Goal: Task Accomplishment & Management: Use online tool/utility

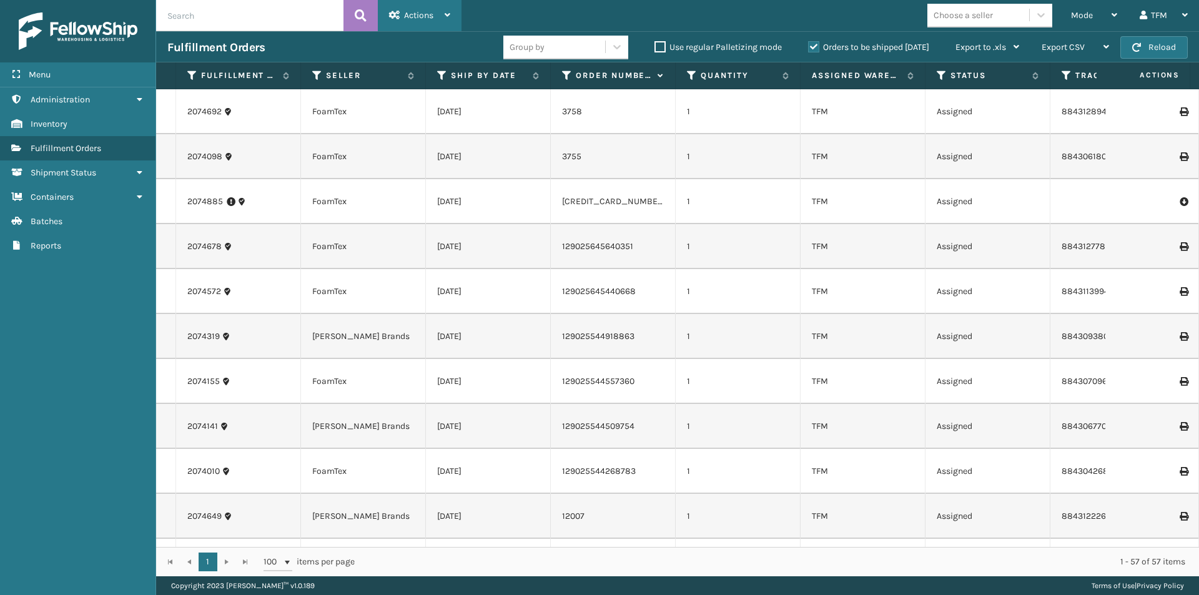
click at [450, 14] on icon at bounding box center [448, 15] width 6 height 9
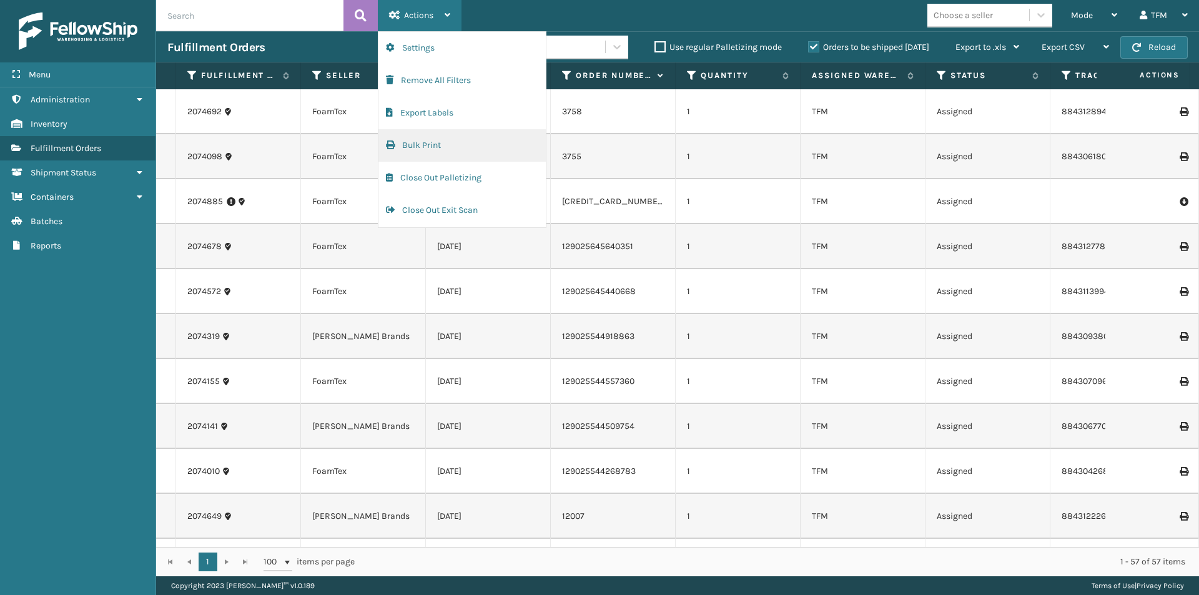
click at [430, 136] on button "Bulk Print" at bounding box center [461, 145] width 167 height 32
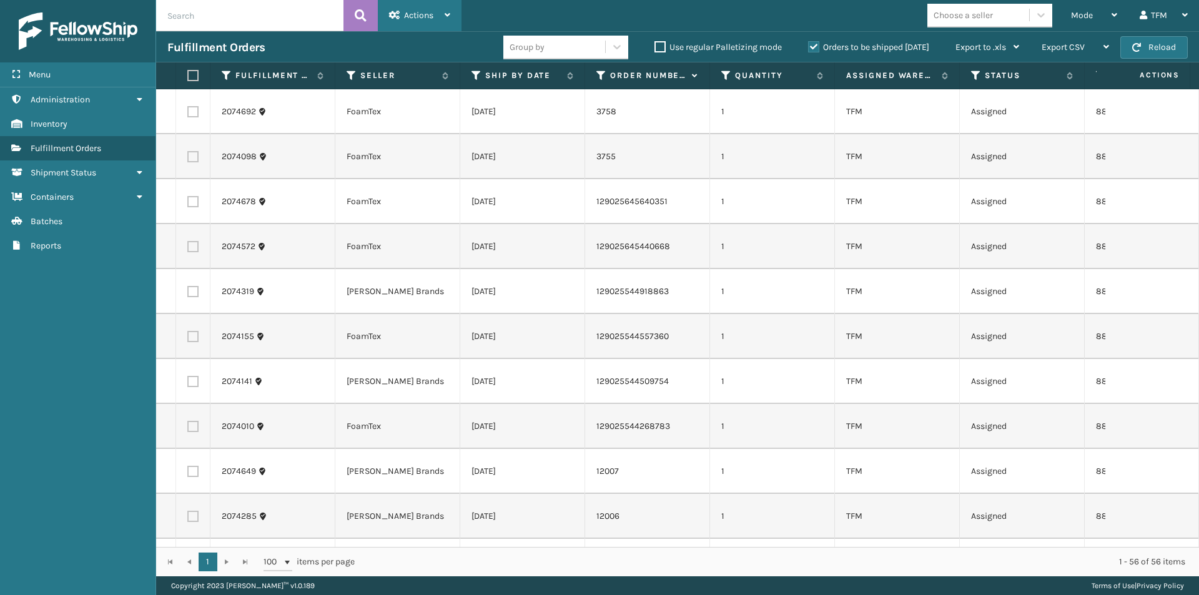
click at [447, 9] on div "Actions" at bounding box center [419, 15] width 61 height 31
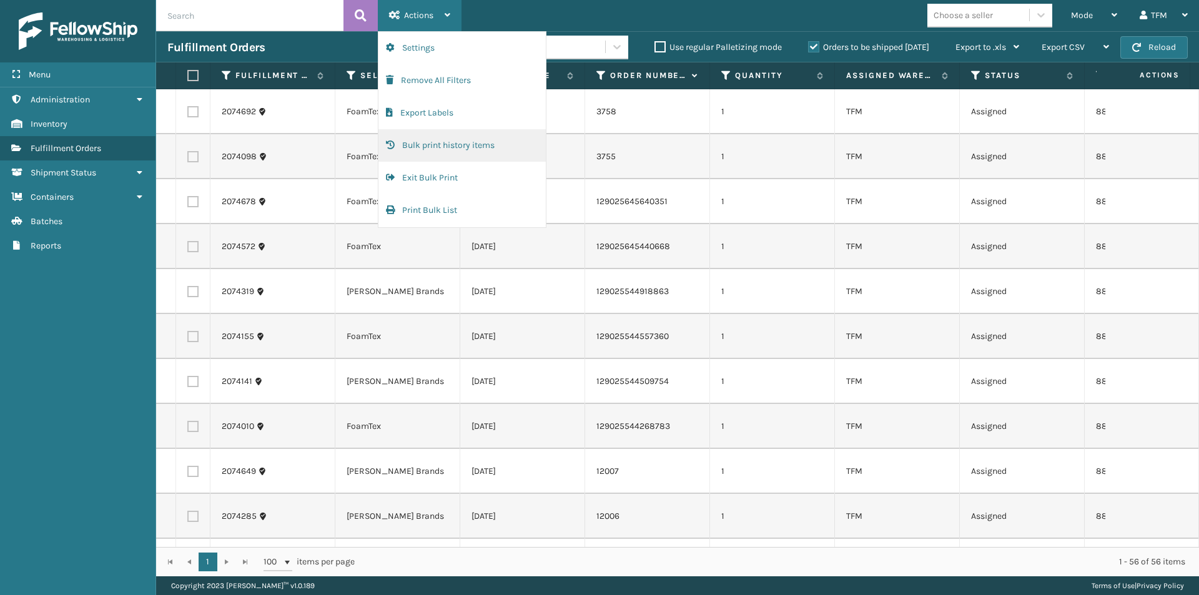
click at [435, 146] on button "Bulk print history items" at bounding box center [461, 145] width 167 height 32
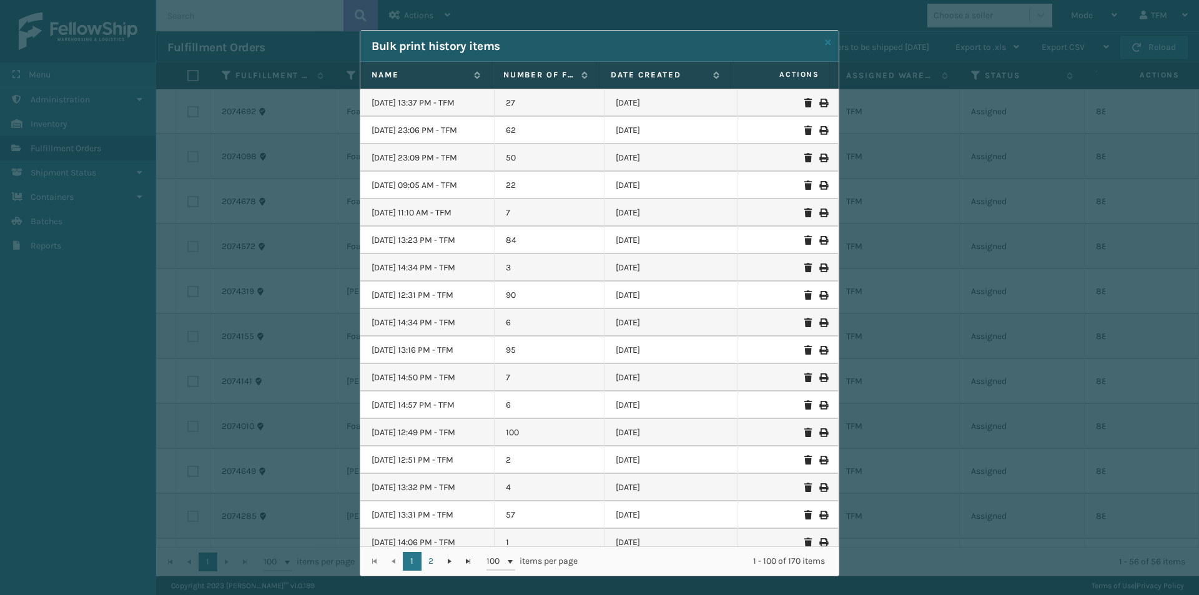
scroll to position [375, 0]
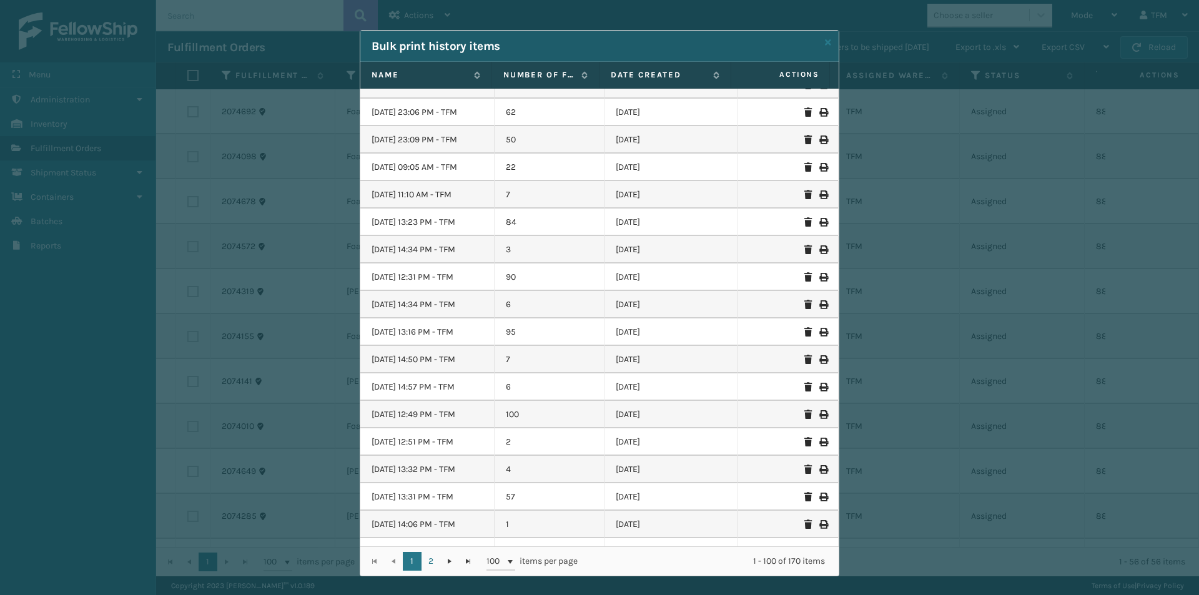
click at [819, 279] on icon at bounding box center [822, 277] width 7 height 9
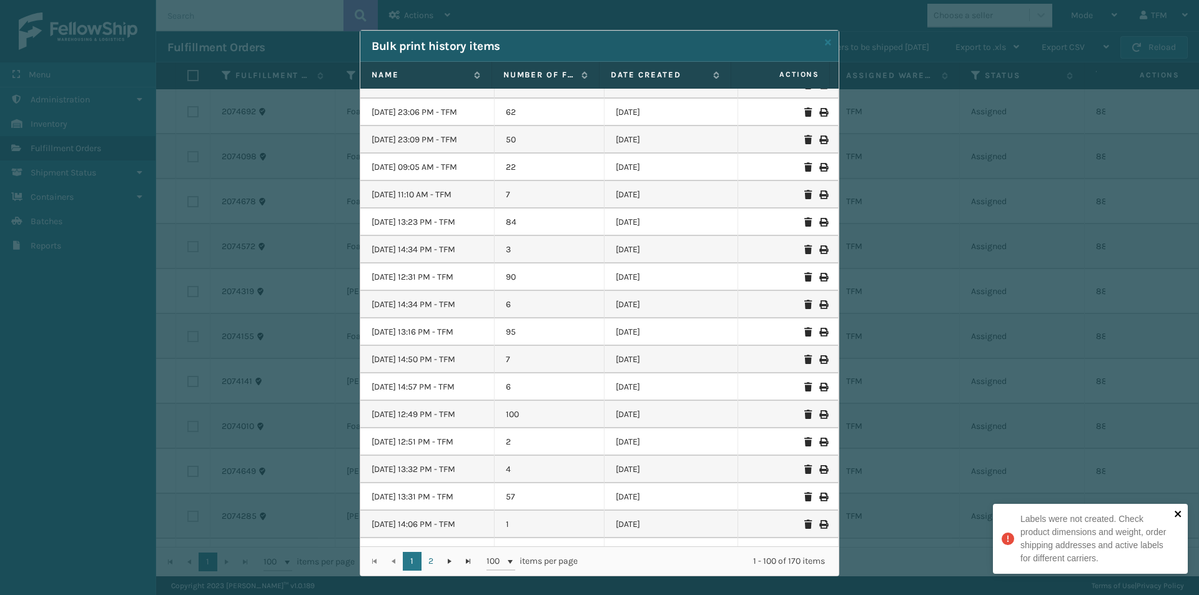
click at [1174, 512] on icon "close" at bounding box center [1178, 514] width 9 height 10
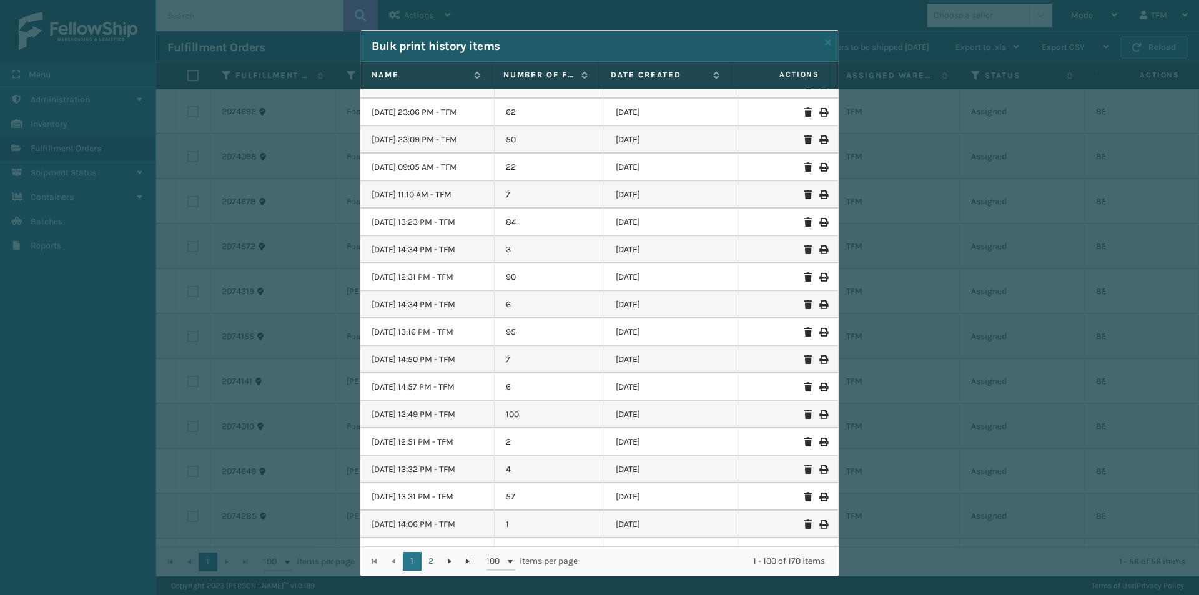
click at [819, 304] on icon at bounding box center [822, 304] width 7 height 9
click at [819, 141] on icon at bounding box center [822, 140] width 7 height 9
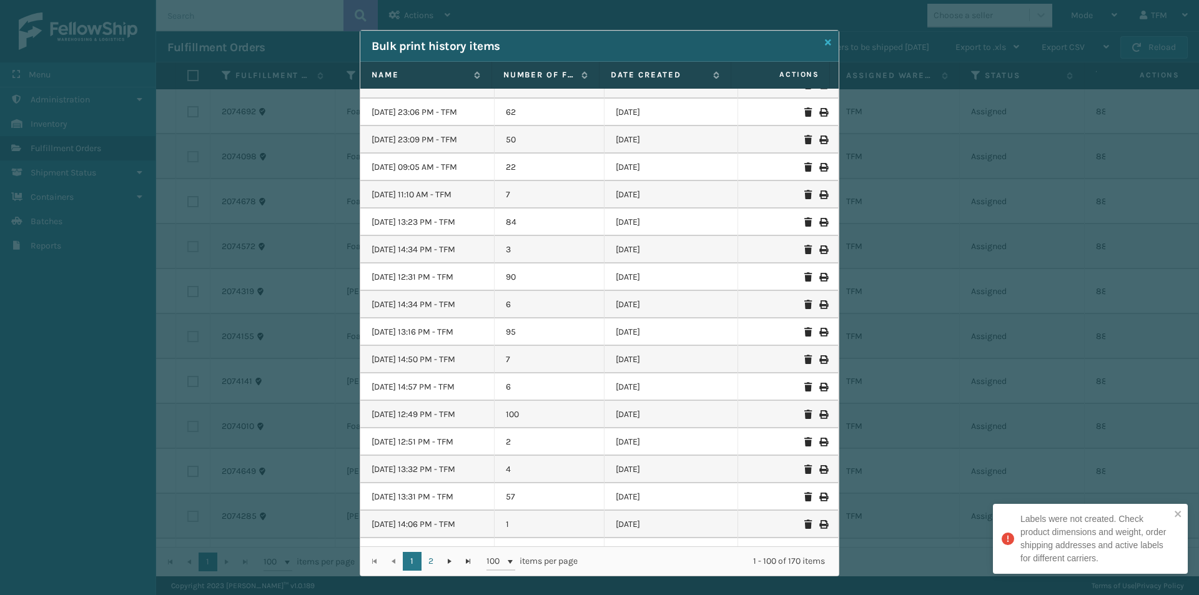
click at [826, 42] on icon at bounding box center [828, 42] width 6 height 9
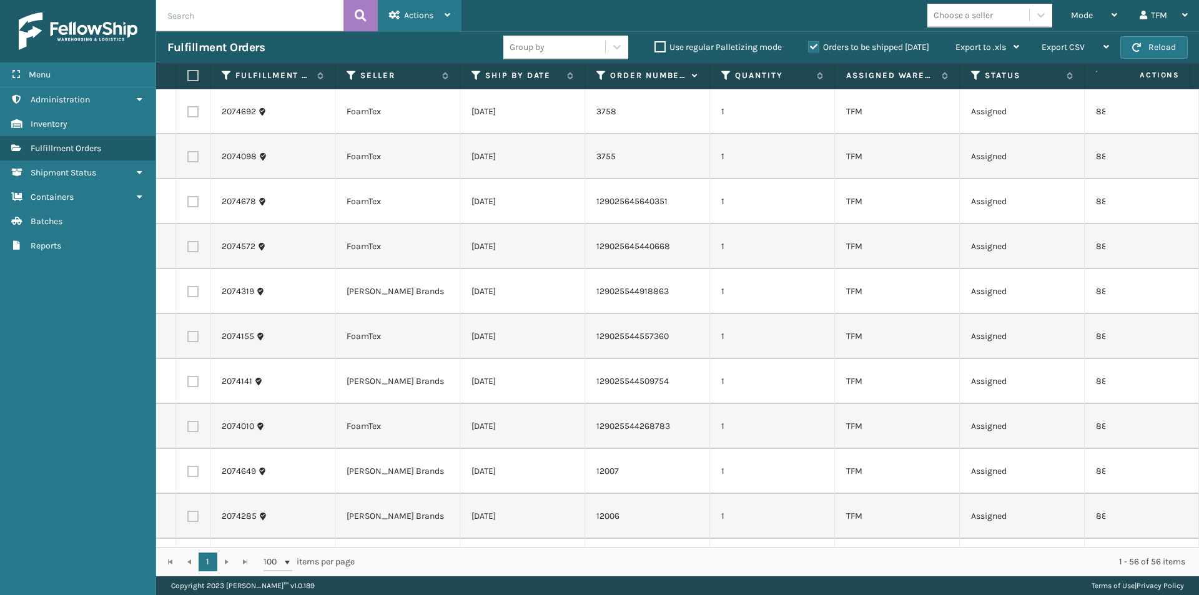
click at [451, 15] on div "Actions Settings Remove All Filters Export Labels Bulk print history items Exit…" at bounding box center [420, 15] width 84 height 31
click at [504, 19] on div "Mode Regular Mode Picking Mode Labeling Mode Exit Scan Mode Choose a seller TFM…" at bounding box center [831, 15] width 738 height 31
click at [288, 23] on input "text" at bounding box center [249, 15] width 187 height 31
type input "11949"
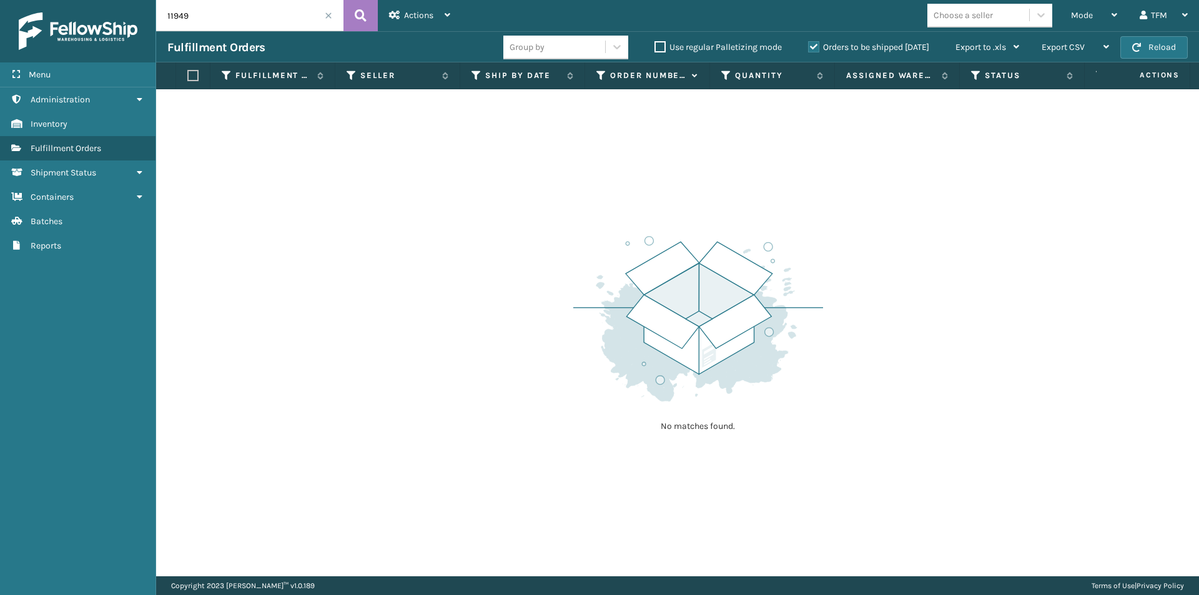
click at [327, 16] on span at bounding box center [328, 15] width 7 height 7
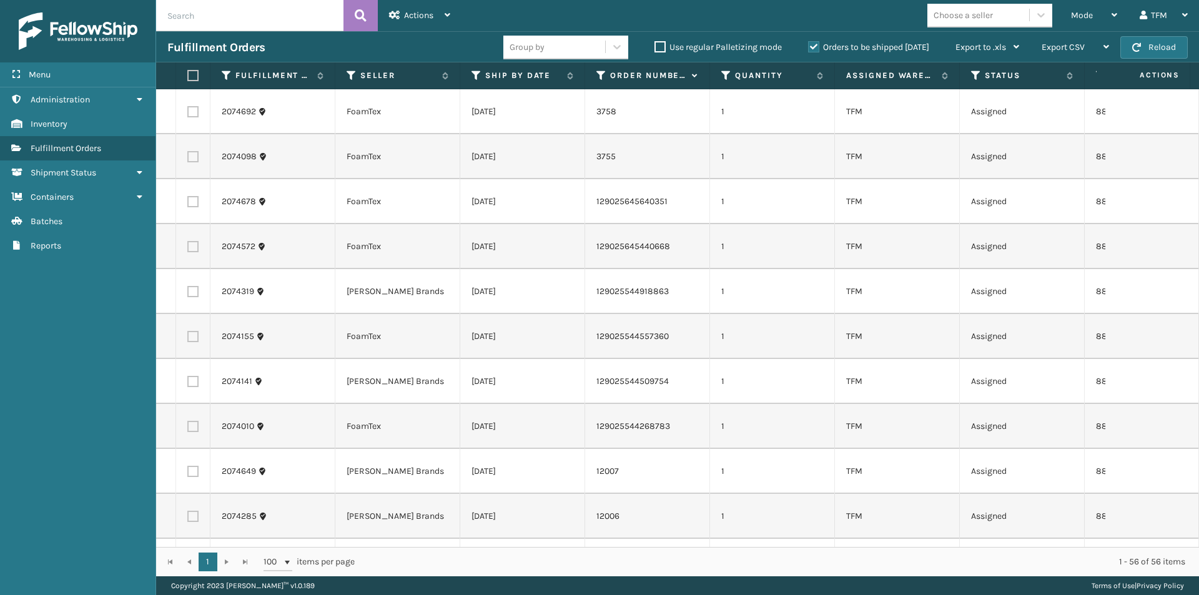
click at [809, 44] on label "Orders to be shipped [DATE]" at bounding box center [868, 47] width 121 height 11
click at [809, 44] on input "Orders to be shipped [DATE]" at bounding box center [808, 44] width 1 height 8
click at [447, 14] on icon at bounding box center [448, 15] width 6 height 9
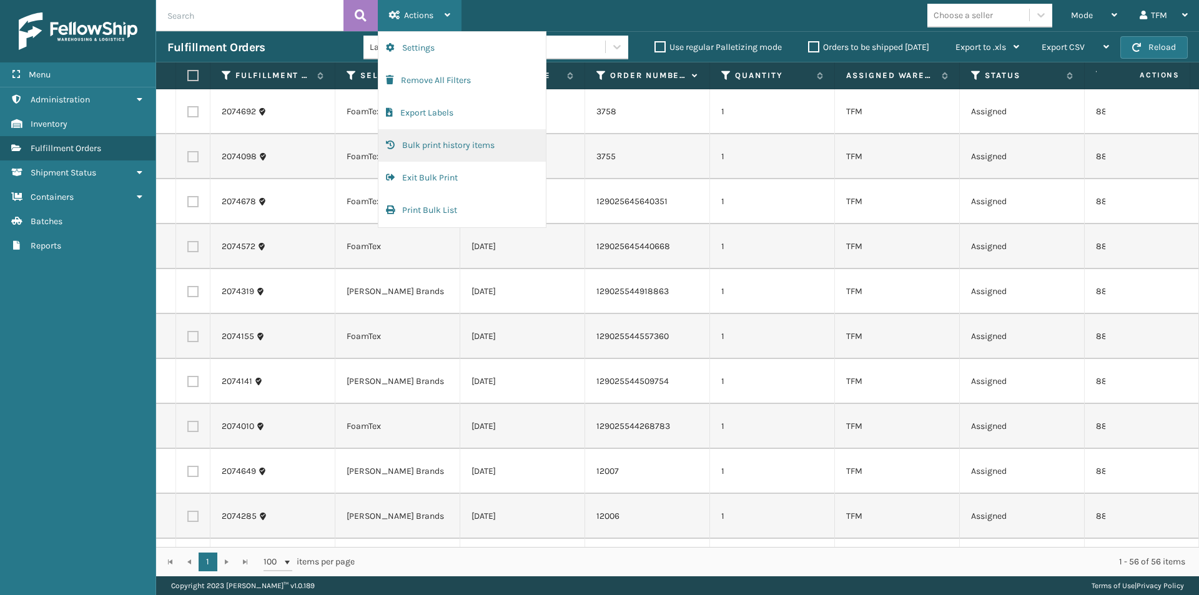
click at [445, 144] on button "Bulk print history items" at bounding box center [461, 145] width 167 height 32
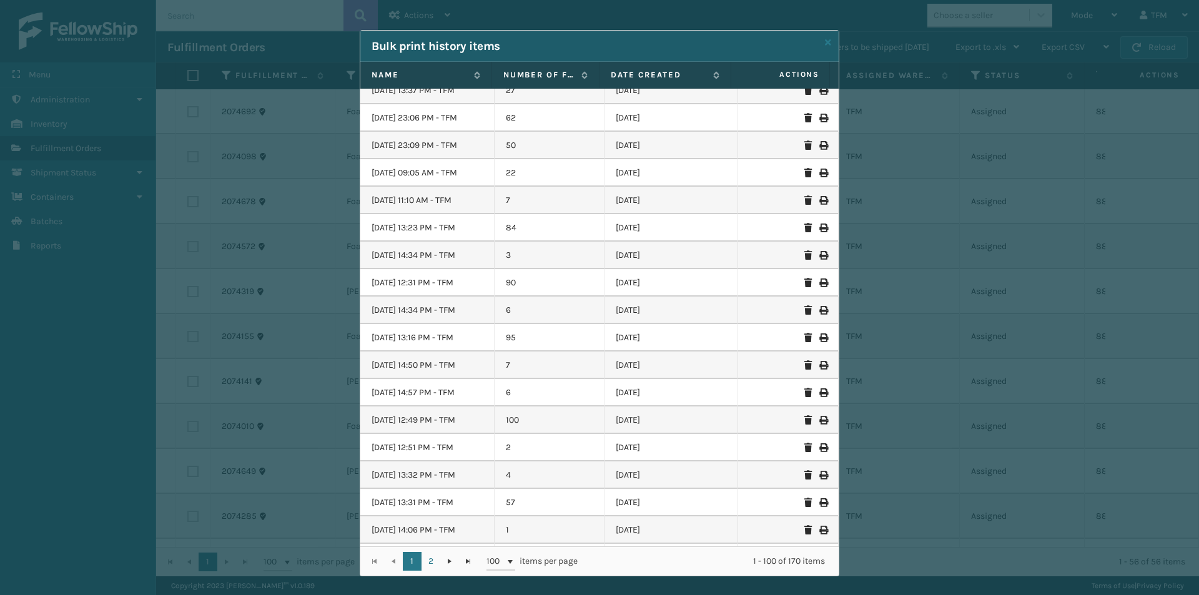
scroll to position [375, 0]
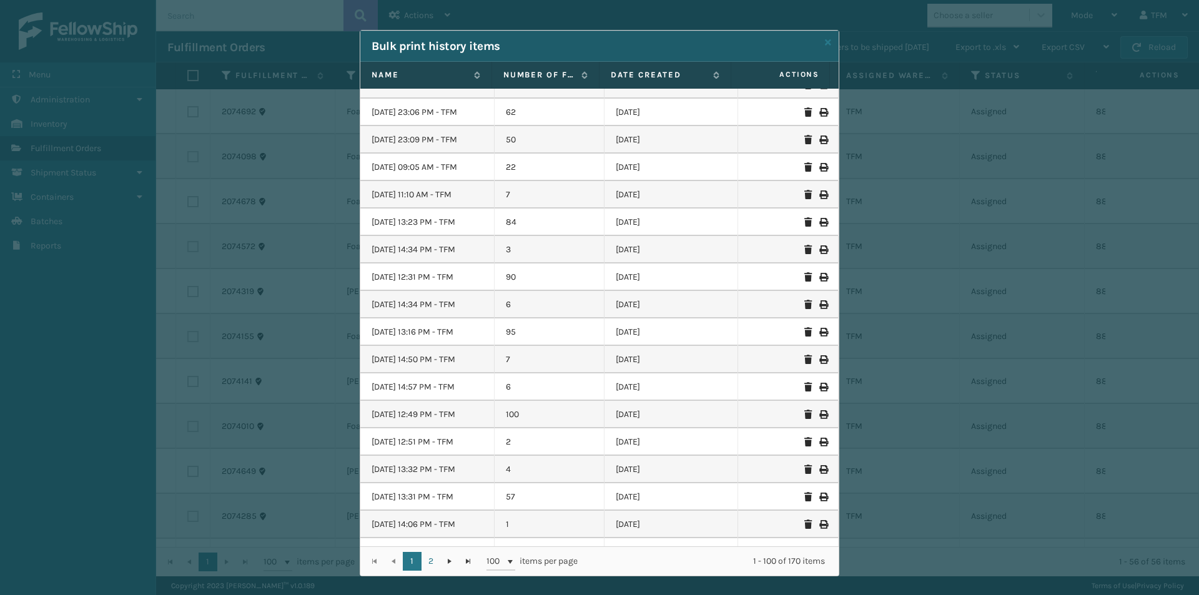
click at [819, 276] on icon at bounding box center [822, 277] width 7 height 9
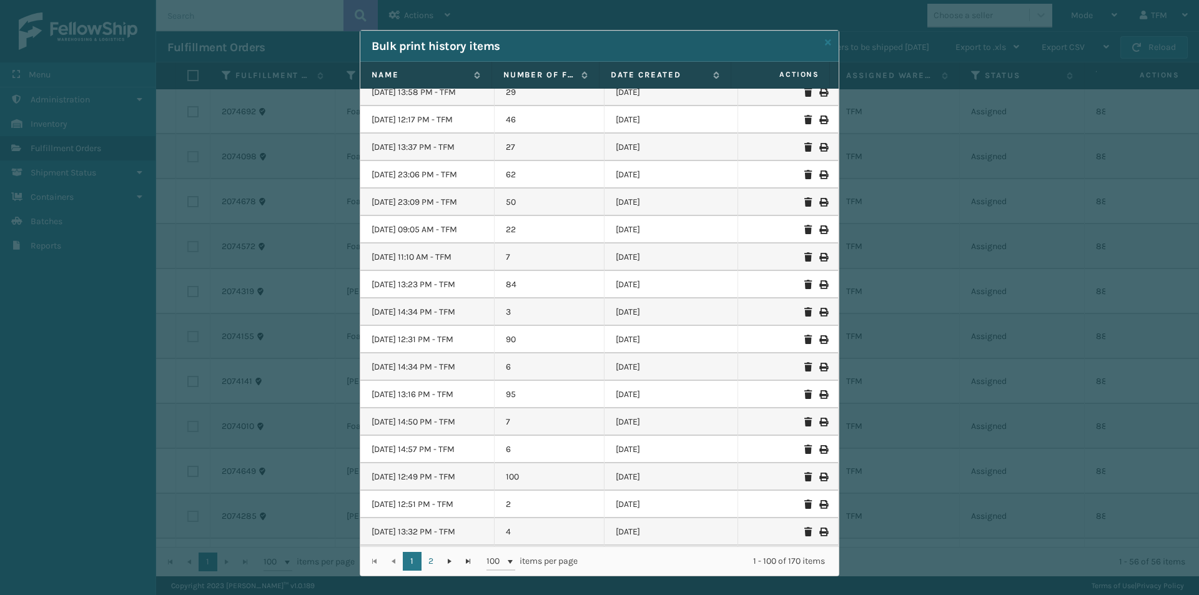
click at [819, 177] on icon at bounding box center [822, 175] width 7 height 9
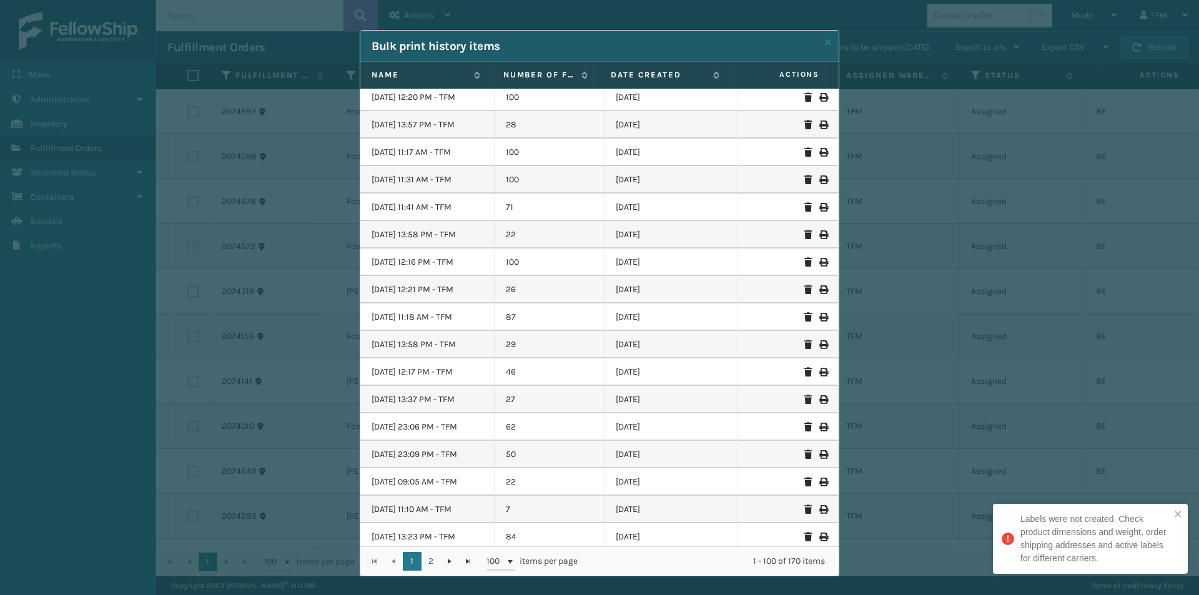
scroll to position [0, 0]
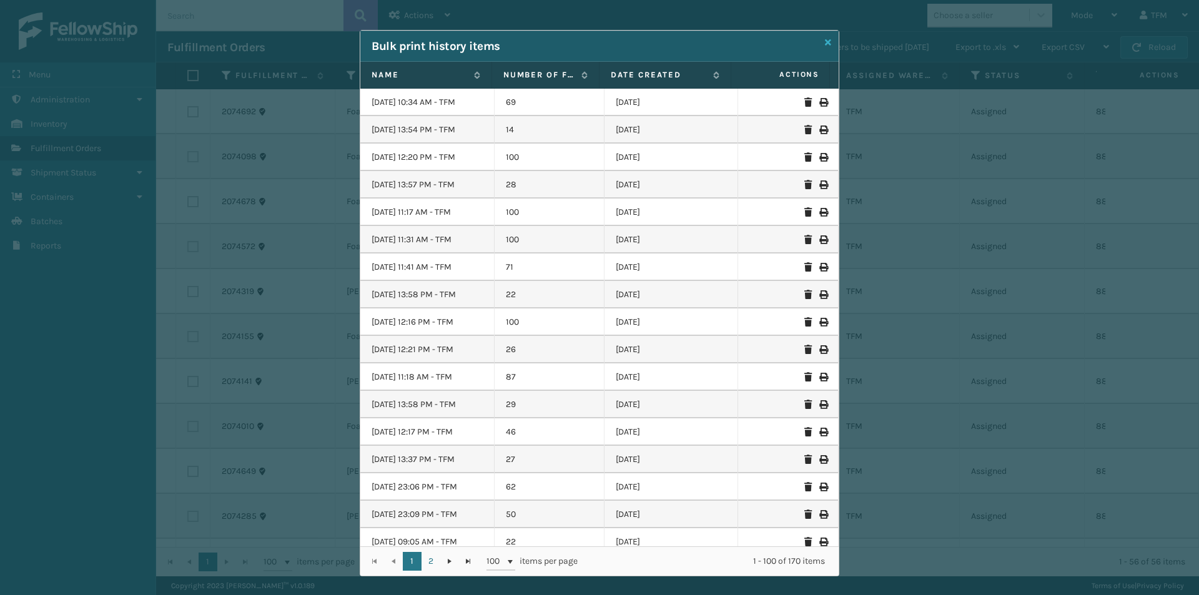
click at [825, 42] on icon at bounding box center [828, 42] width 6 height 9
